Goal: Task Accomplishment & Management: Complete application form

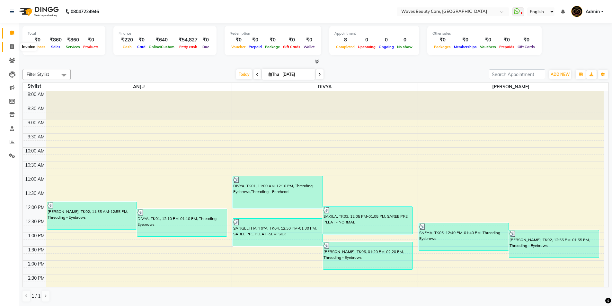
click at [13, 46] on icon at bounding box center [12, 46] width 4 height 5
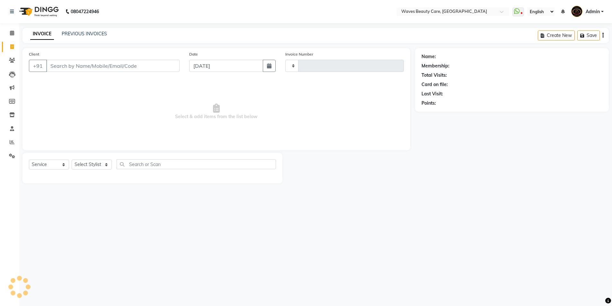
click at [11, 47] on icon at bounding box center [12, 46] width 4 height 5
select select "service"
select select "5946"
type input "1445"
type input "9847636597"
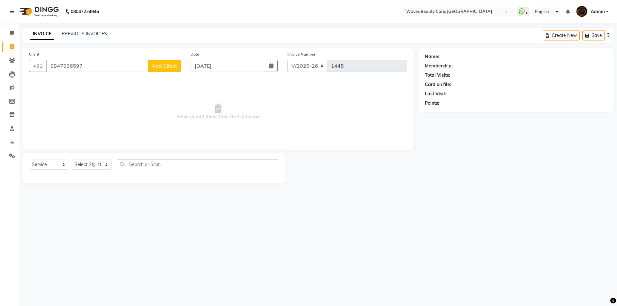
click at [161, 66] on span "Add Client" at bounding box center [164, 66] width 25 height 6
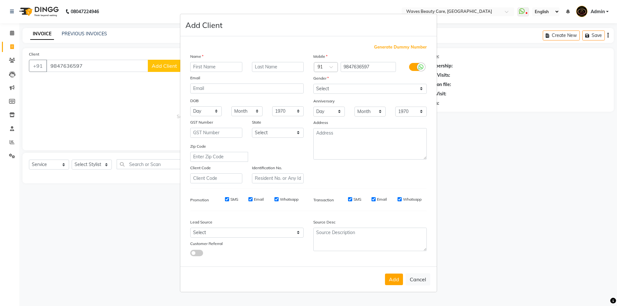
click at [192, 66] on input "text" at bounding box center [216, 67] width 52 height 10
type input "n"
click at [212, 65] on input "text" at bounding box center [216, 67] width 52 height 10
type input "n"
type input "NEHA"
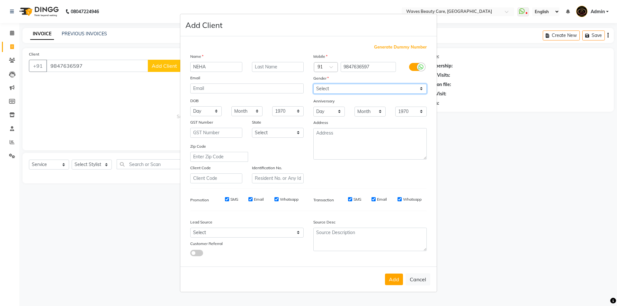
click at [350, 86] on select "Select [DEMOGRAPHIC_DATA] [DEMOGRAPHIC_DATA] Other Prefer Not To Say" at bounding box center [369, 89] width 113 height 10
select select "[DEMOGRAPHIC_DATA]"
click at [313, 84] on select "Select [DEMOGRAPHIC_DATA] [DEMOGRAPHIC_DATA] Other Prefer Not To Say" at bounding box center [369, 89] width 113 height 10
click at [393, 282] on button "Add" at bounding box center [394, 280] width 18 height 12
select select
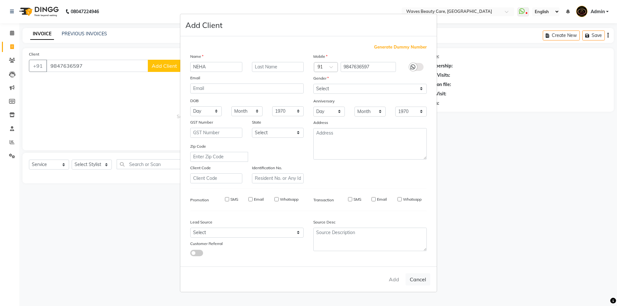
select select
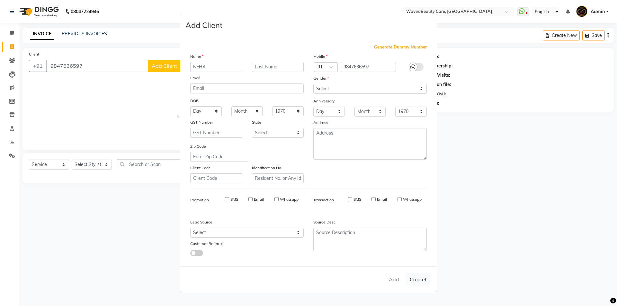
select select
checkbox input "false"
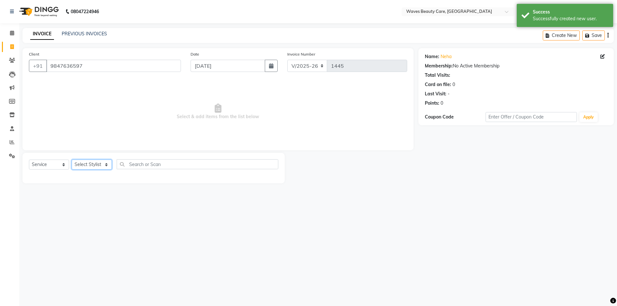
click at [82, 166] on select "Select Stylist ANJU DIVYA Yoganandhi [PERSON_NAME]" at bounding box center [92, 165] width 40 height 10
click at [72, 160] on select "Select Stylist ANJU DIVYA Yoganandhi [PERSON_NAME]" at bounding box center [92, 165] width 40 height 10
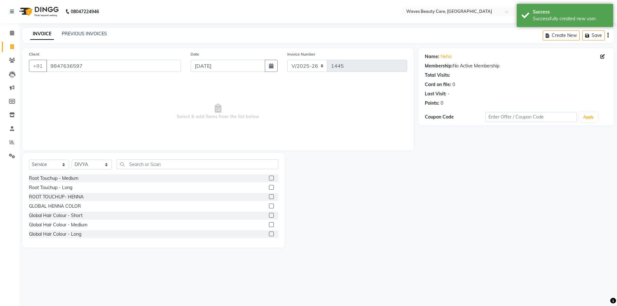
click at [134, 159] on div "Select Service Product Membership Package Voucher Prepaid Gift Card Select Styl…" at bounding box center [153, 200] width 262 height 95
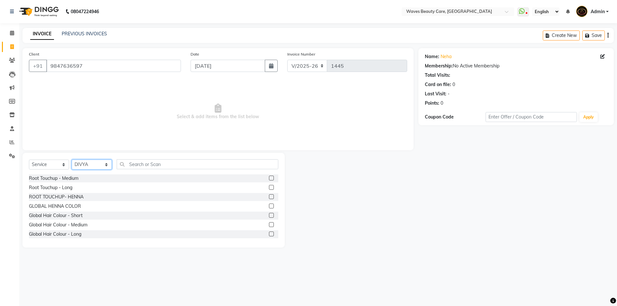
click at [105, 167] on select "Select Stylist ANJU DIVYA Yoganandhi [PERSON_NAME]" at bounding box center [92, 165] width 40 height 10
select select "42275"
click at [72, 160] on select "Select Stylist ANJU DIVYA Yoganandhi [PERSON_NAME]" at bounding box center [92, 165] width 40 height 10
click at [142, 163] on input "text" at bounding box center [198, 164] width 162 height 10
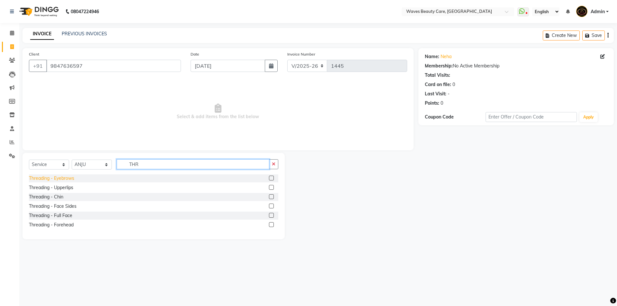
type input "THR"
click at [42, 180] on div "Threading - Eyebrows" at bounding box center [51, 178] width 45 height 7
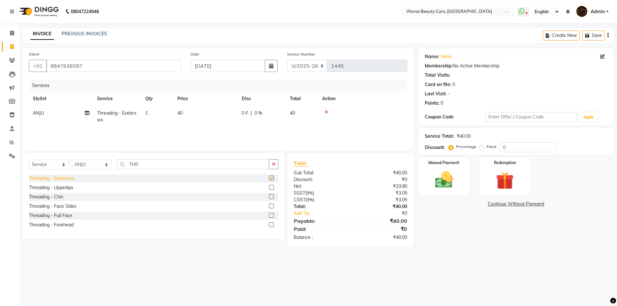
checkbox input "false"
click at [161, 163] on input "THR" at bounding box center [193, 164] width 153 height 10
type input "T"
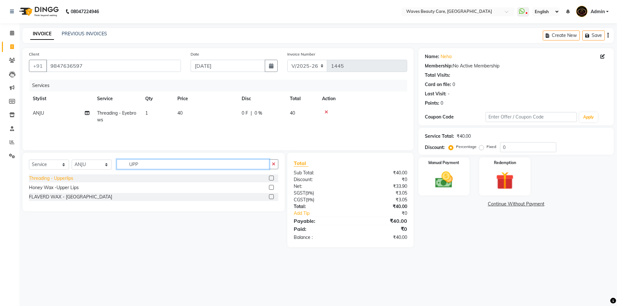
type input "UPP"
click at [46, 178] on div "Threading - Upperlips" at bounding box center [51, 178] width 44 height 7
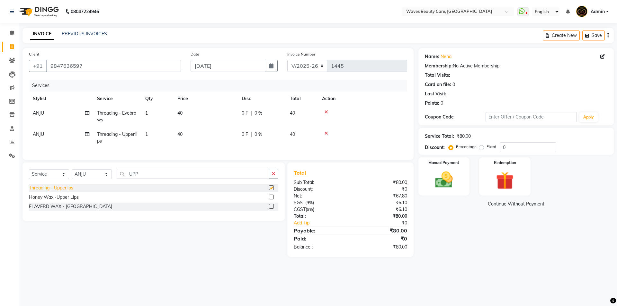
checkbox input "false"
click at [71, 201] on div "Honey Wax -Upper Lips" at bounding box center [54, 197] width 50 height 7
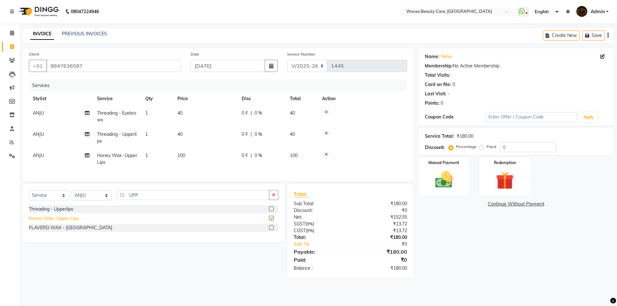
checkbox input "false"
click at [326, 133] on icon at bounding box center [326, 133] width 4 height 4
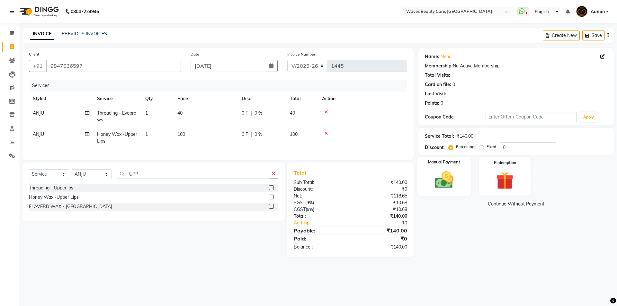
click at [446, 183] on img at bounding box center [444, 179] width 30 height 21
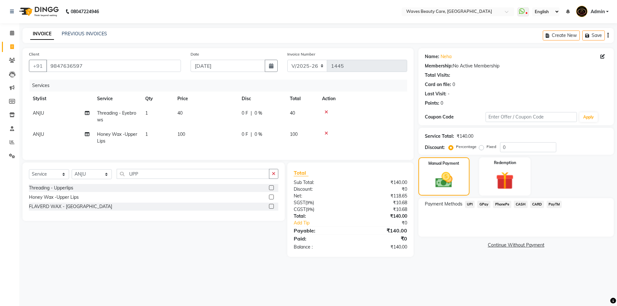
click at [484, 203] on span "GPay" at bounding box center [483, 204] width 13 height 7
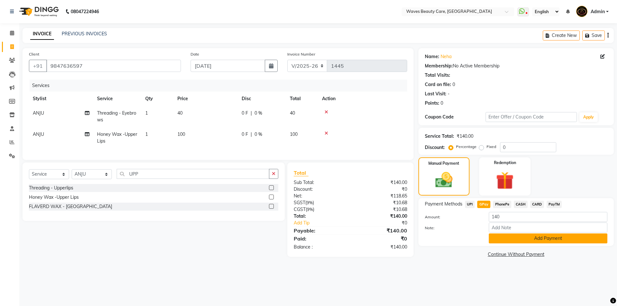
click at [509, 239] on button "Add Payment" at bounding box center [548, 239] width 119 height 10
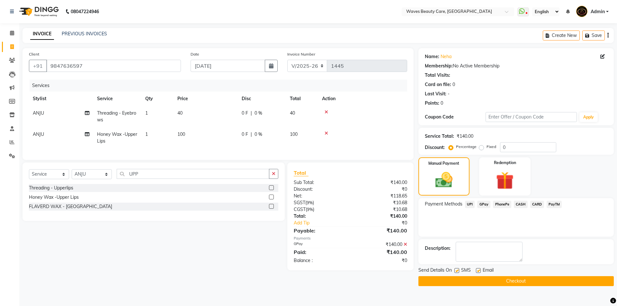
click at [499, 279] on button "Checkout" at bounding box center [515, 281] width 195 height 10
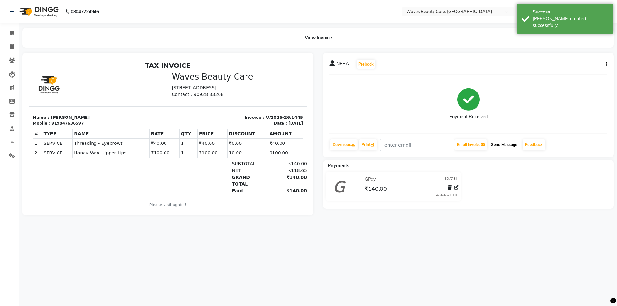
click at [500, 146] on button "Send Message" at bounding box center [503, 144] width 31 height 11
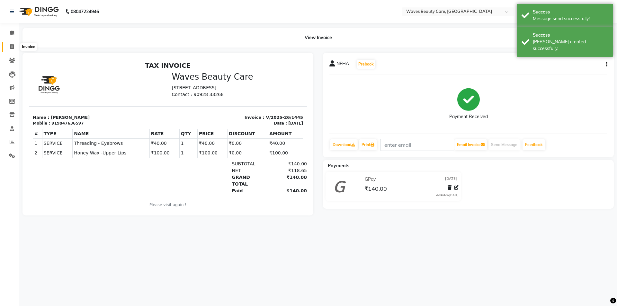
click at [7, 49] on span at bounding box center [11, 46] width 11 height 7
select select "service"
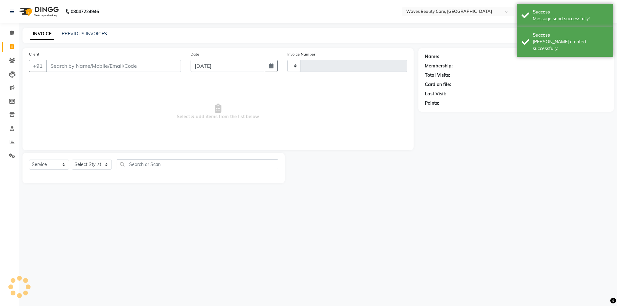
type input "1446"
select select "5946"
click at [57, 65] on input "Client" at bounding box center [113, 66] width 135 height 12
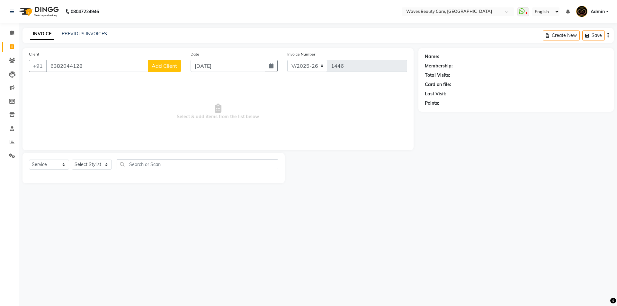
type input "6382044128"
click at [172, 70] on button "Add Client" at bounding box center [164, 66] width 33 height 12
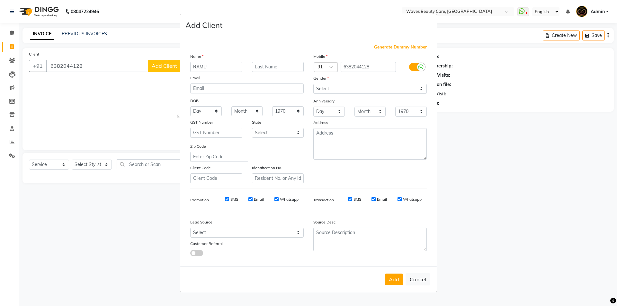
type input "RAMU"
click at [335, 89] on select "Select [DEMOGRAPHIC_DATA] [DEMOGRAPHIC_DATA] Other Prefer Not To Say" at bounding box center [369, 89] width 113 height 10
select select "[DEMOGRAPHIC_DATA]"
click at [313, 84] on select "Select [DEMOGRAPHIC_DATA] [DEMOGRAPHIC_DATA] Other Prefer Not To Say" at bounding box center [369, 89] width 113 height 10
click at [387, 281] on button "Add" at bounding box center [394, 280] width 18 height 12
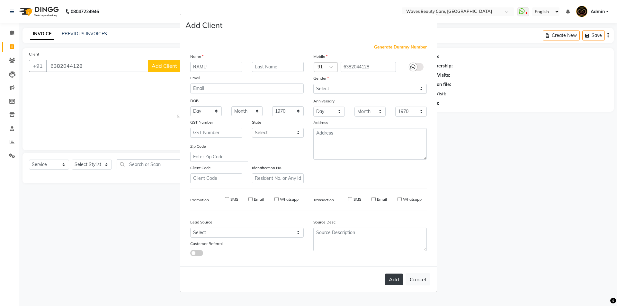
select select
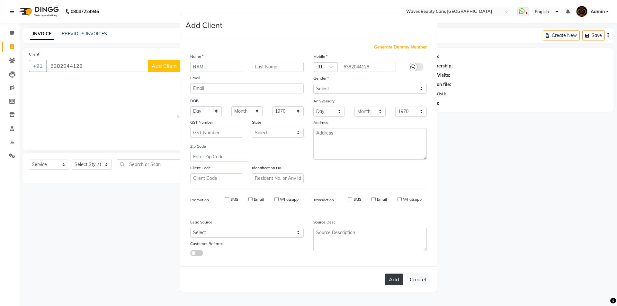
select select
checkbox input "false"
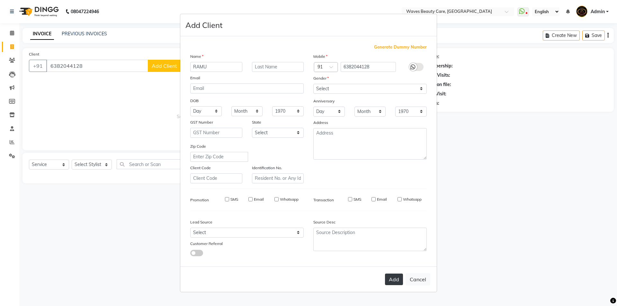
checkbox input "false"
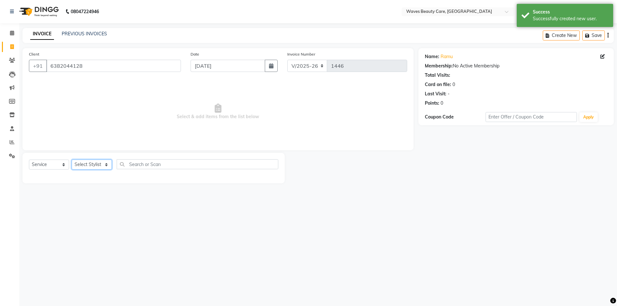
click at [102, 167] on select "Select Stylist ANJU DIVYA Yoganandhi [PERSON_NAME]" at bounding box center [92, 165] width 40 height 10
select select "42426"
click at [72, 160] on select "Select Stylist ANJU DIVYA Yoganandhi [PERSON_NAME]" at bounding box center [92, 165] width 40 height 10
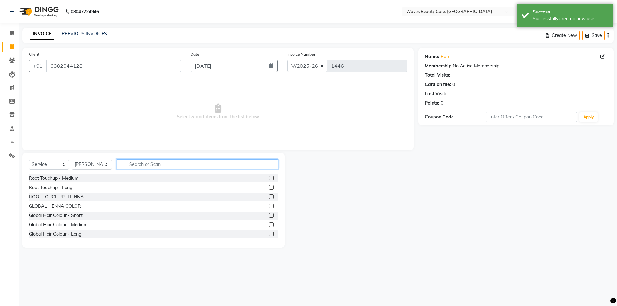
click at [129, 164] on input "text" at bounding box center [198, 164] width 162 height 10
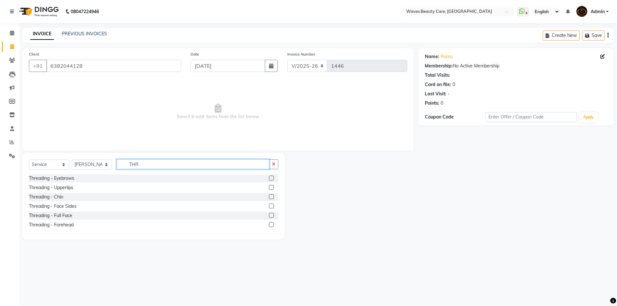
type input "THR"
click at [77, 178] on div "Threading - Eyebrows" at bounding box center [153, 178] width 249 height 8
click at [69, 178] on div "Threading - Eyebrows" at bounding box center [51, 178] width 45 height 7
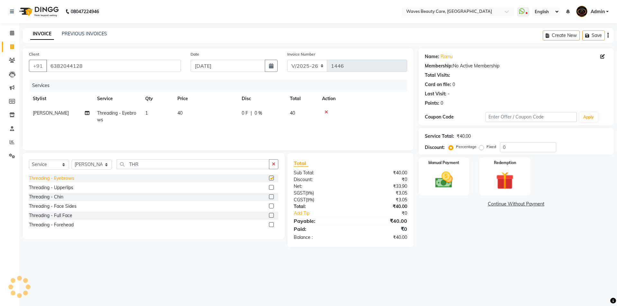
checkbox input "false"
click at [441, 177] on img at bounding box center [444, 179] width 30 height 21
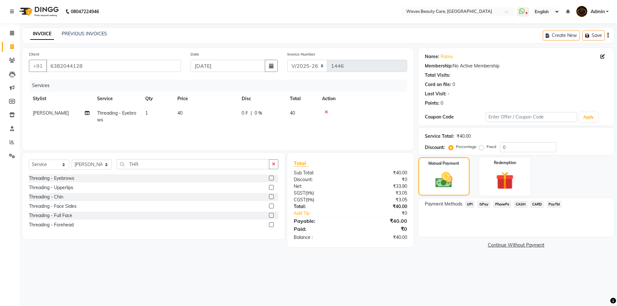
click at [521, 205] on span "CASH" at bounding box center [521, 204] width 14 height 7
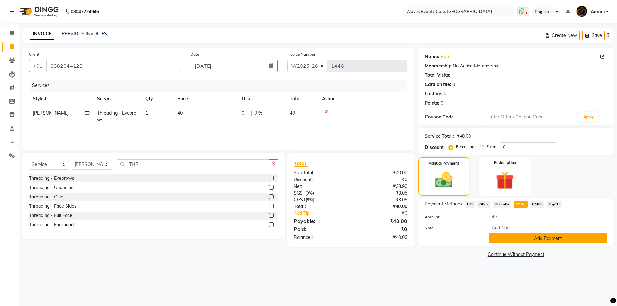
click at [522, 240] on button "Add Payment" at bounding box center [548, 239] width 119 height 10
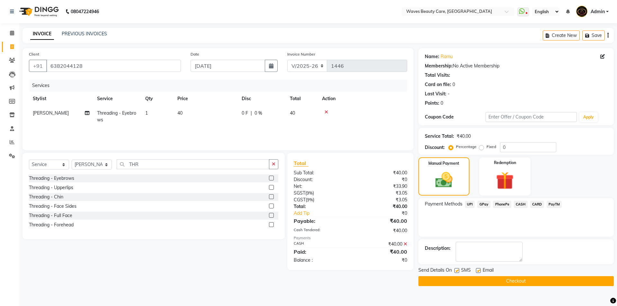
click at [511, 281] on button "Checkout" at bounding box center [515, 281] width 195 height 10
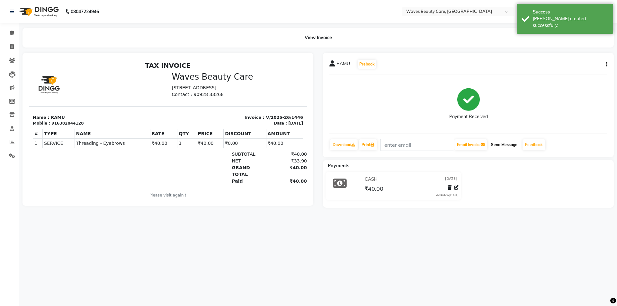
click at [510, 147] on button "Send Message" at bounding box center [503, 144] width 31 height 11
